Goal: Navigation & Orientation: Find specific page/section

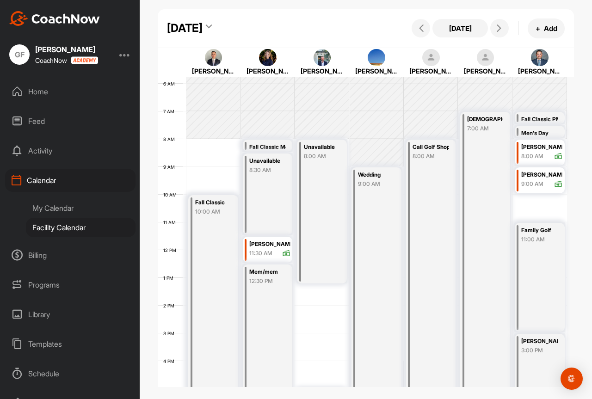
click at [212, 26] on icon at bounding box center [209, 28] width 6 height 9
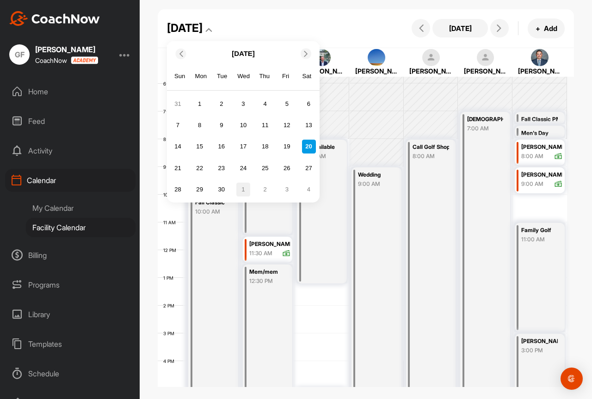
click at [241, 189] on div "1" at bounding box center [243, 190] width 14 height 14
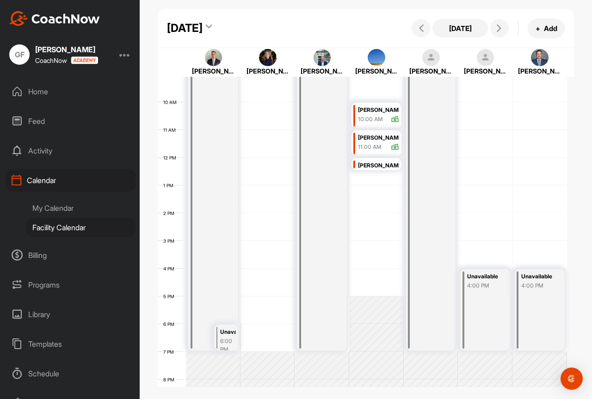
scroll to position [160, 0]
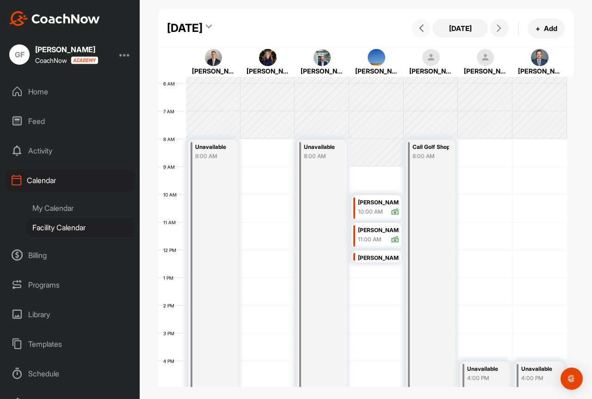
click at [423, 25] on icon at bounding box center [421, 28] width 7 height 7
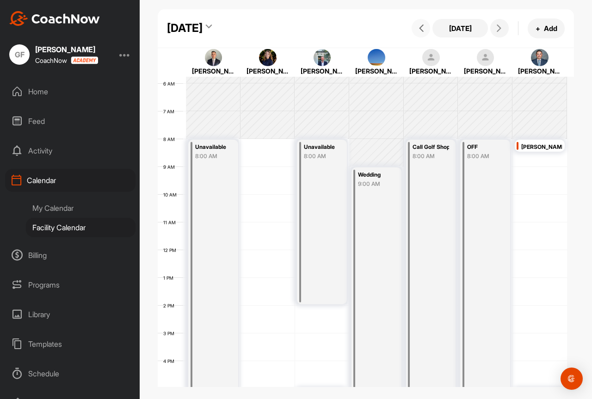
click at [427, 24] on button at bounding box center [421, 28] width 19 height 19
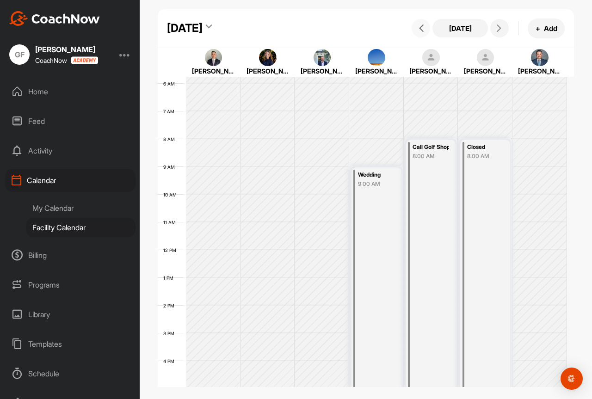
click at [427, 24] on button at bounding box center [421, 28] width 19 height 19
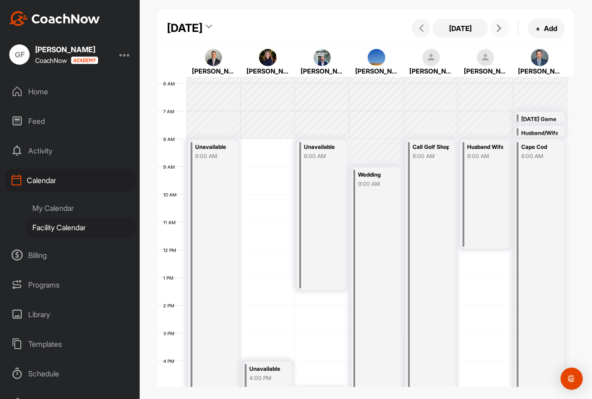
click at [502, 26] on icon at bounding box center [499, 28] width 7 height 7
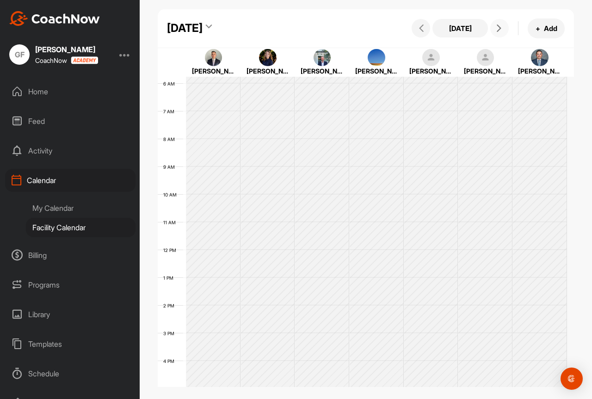
click at [502, 26] on icon at bounding box center [499, 28] width 7 height 7
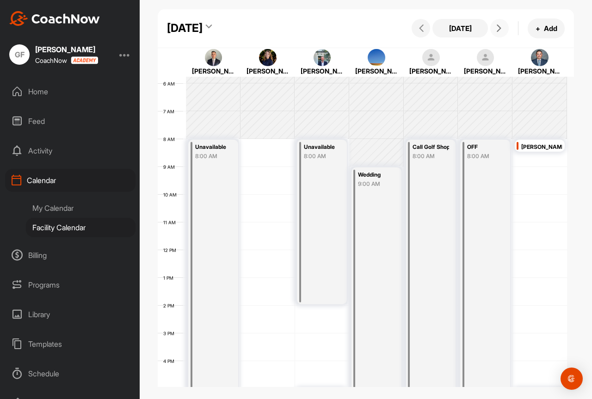
click at [502, 26] on icon at bounding box center [499, 28] width 7 height 7
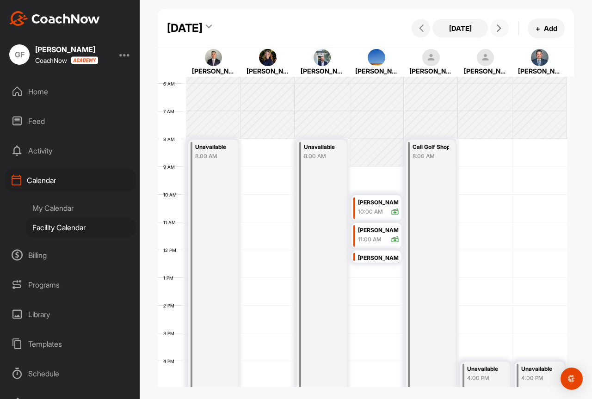
click at [502, 26] on icon at bounding box center [499, 28] width 7 height 7
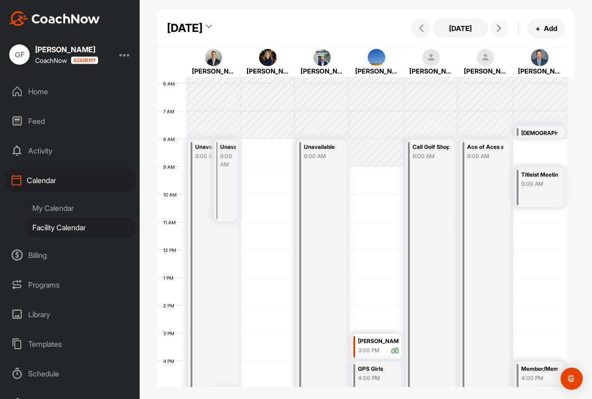
click at [499, 25] on icon at bounding box center [499, 28] width 7 height 7
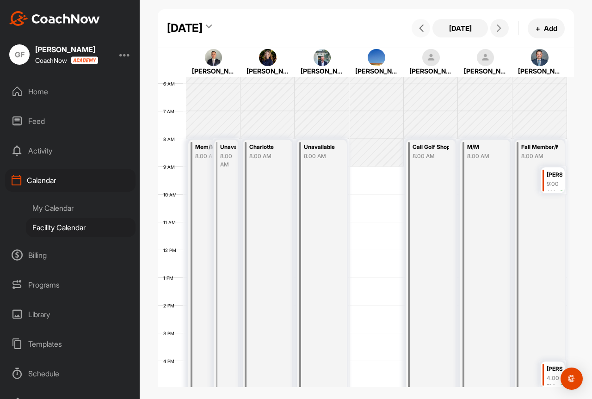
click at [423, 26] on icon at bounding box center [421, 28] width 7 height 7
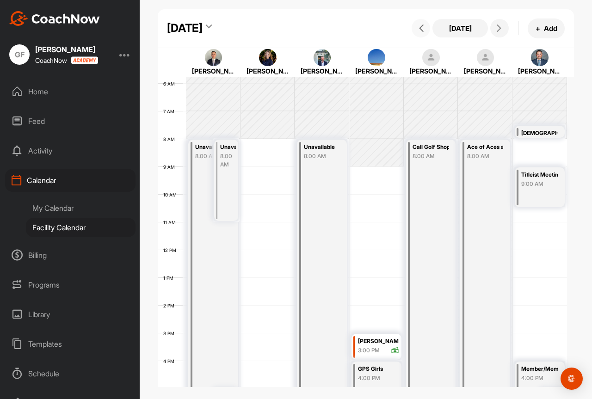
click at [423, 26] on icon at bounding box center [421, 28] width 7 height 7
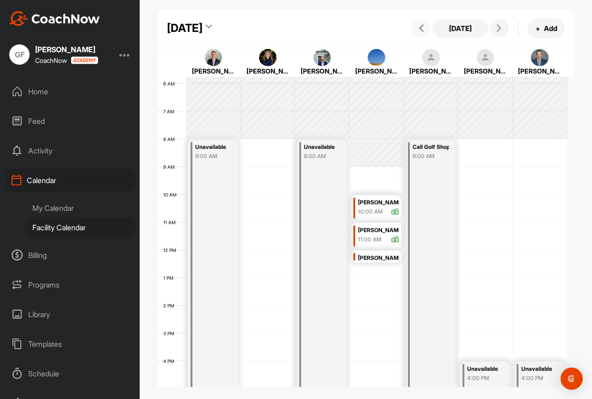
click at [422, 29] on icon at bounding box center [421, 28] width 7 height 7
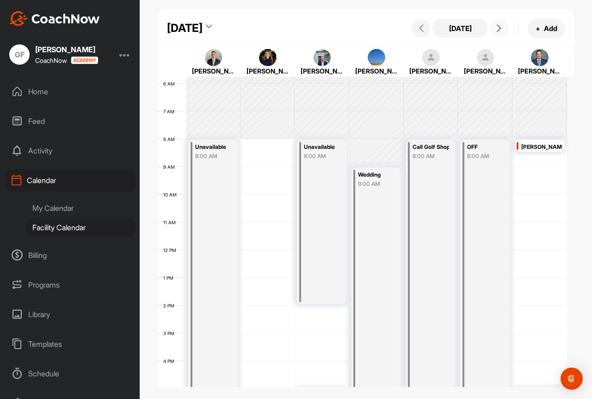
click at [500, 31] on icon at bounding box center [499, 28] width 7 height 7
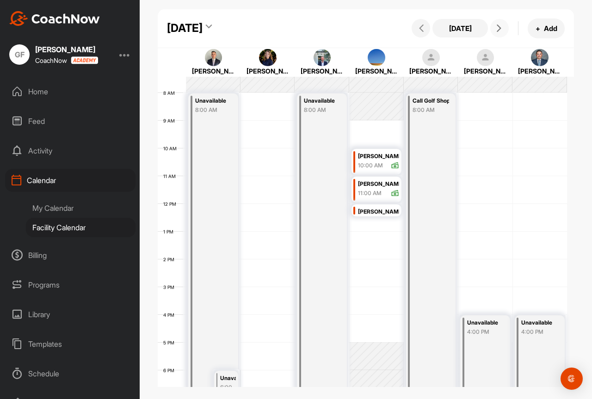
scroll to position [253, 0]
